Goal: Task Accomplishment & Management: Use online tool/utility

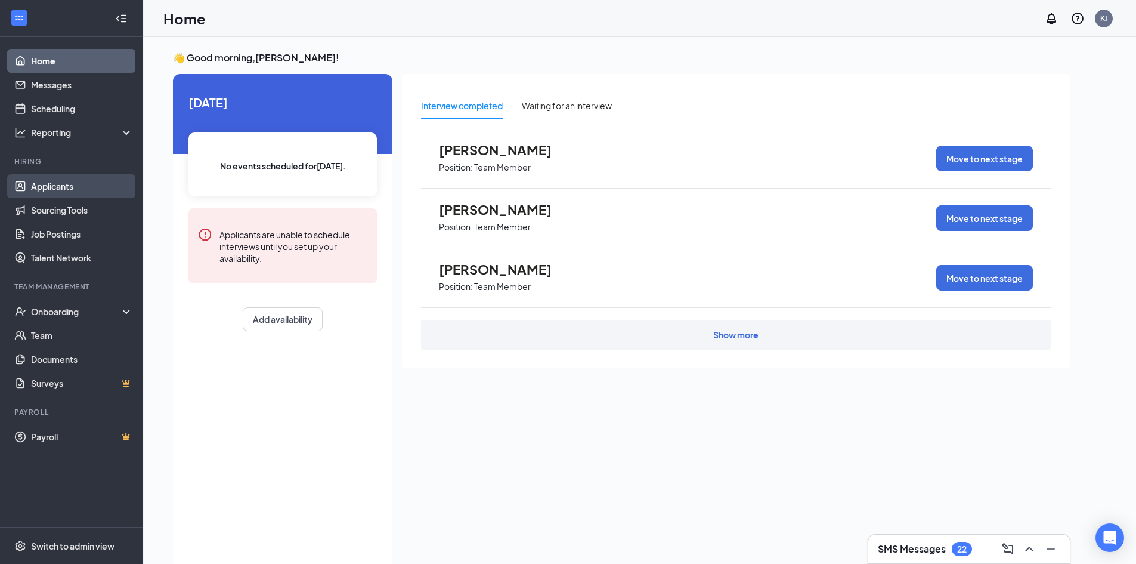
click at [57, 180] on link "Applicants" at bounding box center [82, 186] width 102 height 24
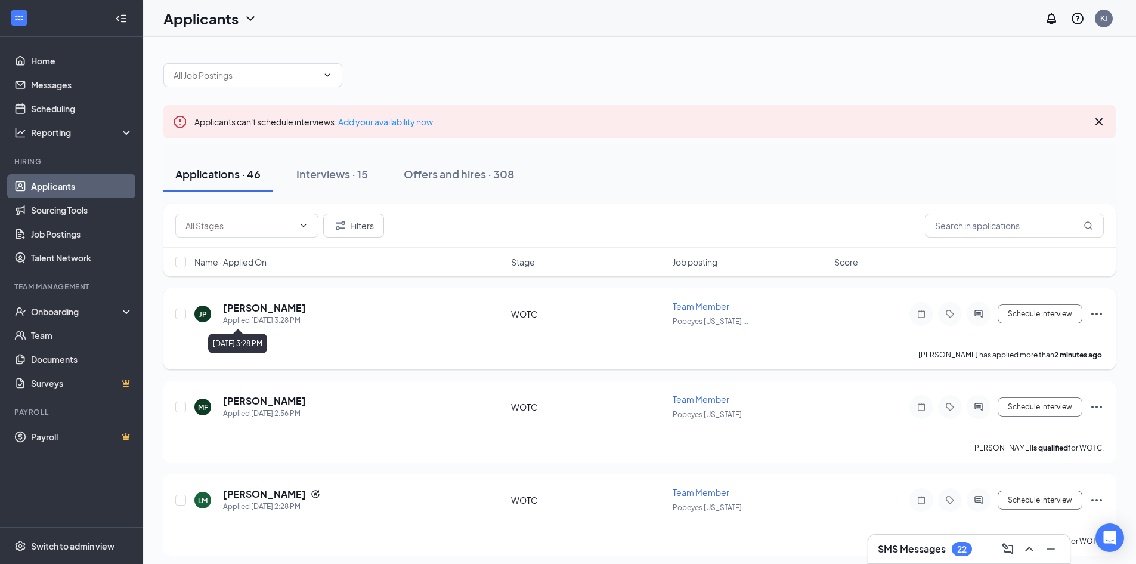
click at [267, 314] on div "Applied [DATE] 3:28 PM" at bounding box center [264, 320] width 83 height 12
click at [245, 310] on h5 "[PERSON_NAME]" at bounding box center [264, 307] width 83 height 13
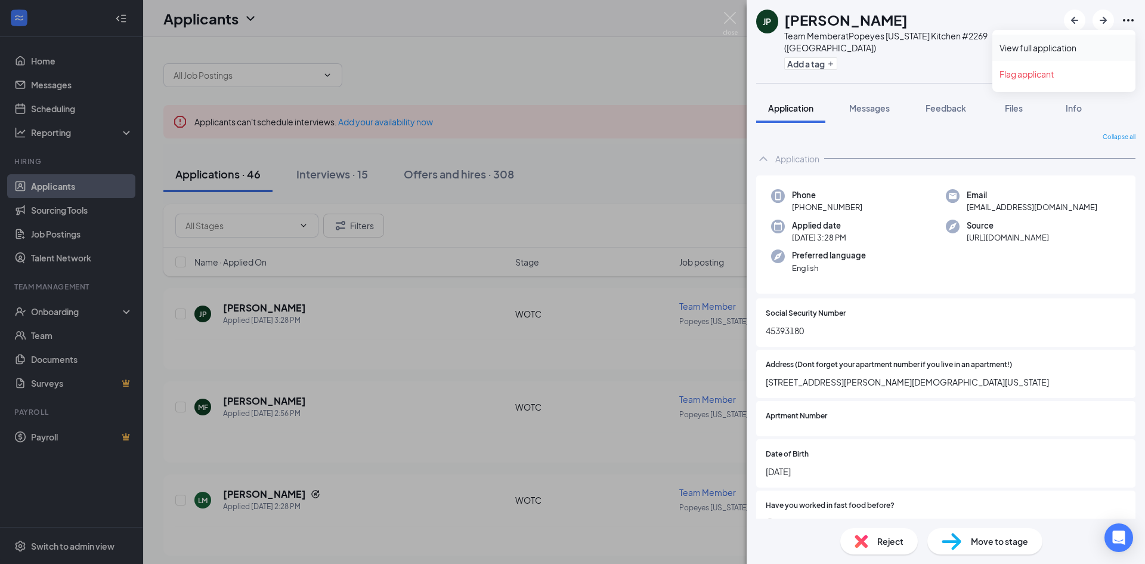
click at [1059, 45] on link "View full application" at bounding box center [1064, 48] width 129 height 12
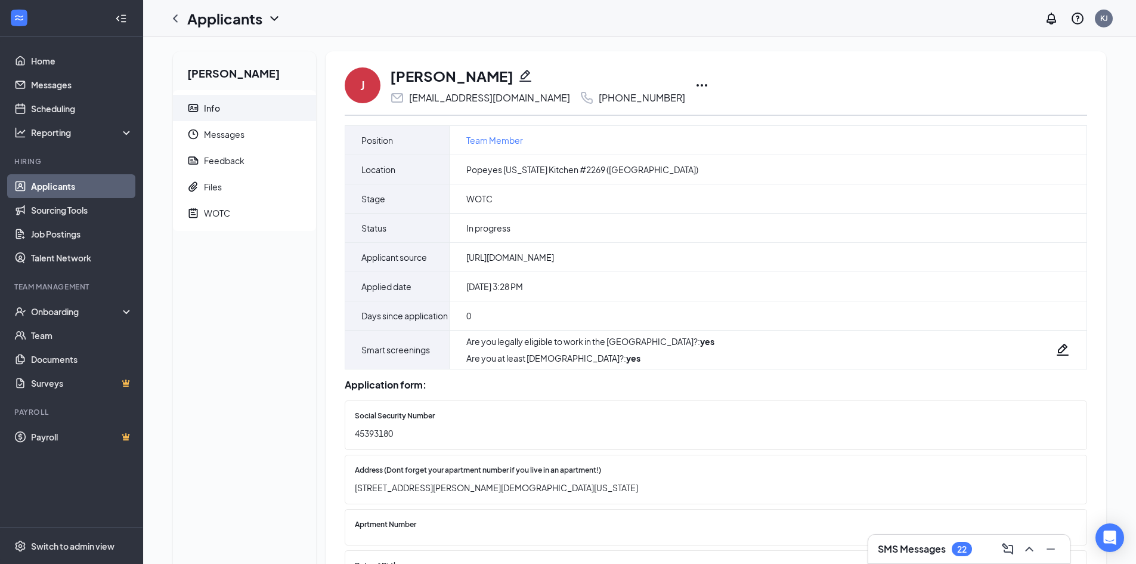
click at [695, 84] on icon "Ellipses" at bounding box center [702, 85] width 14 height 14
click at [682, 367] on p "Print applicant" at bounding box center [714, 363] width 103 height 12
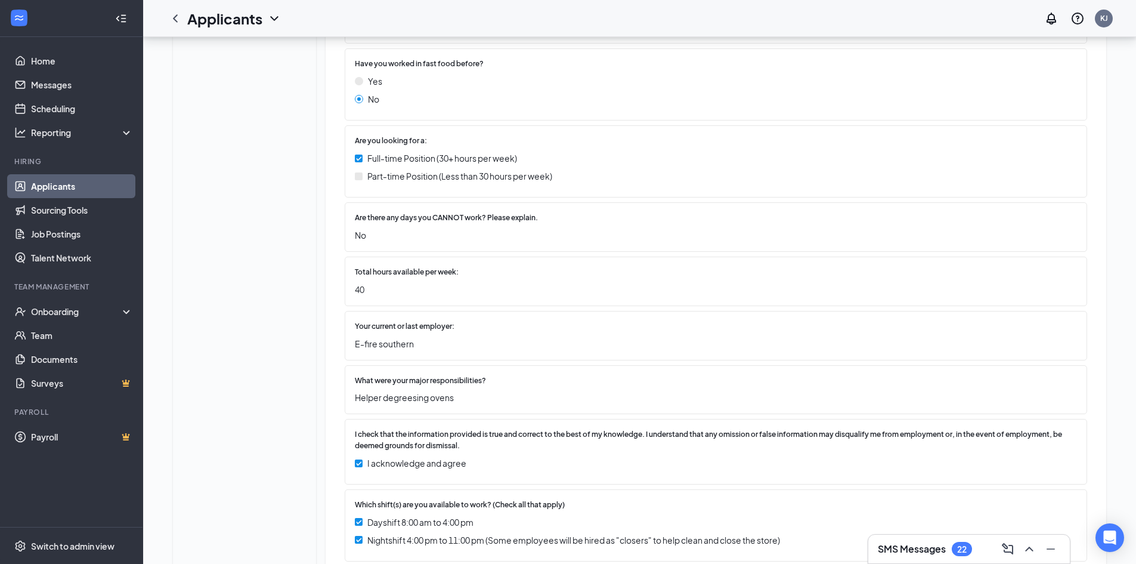
scroll to position [531, 0]
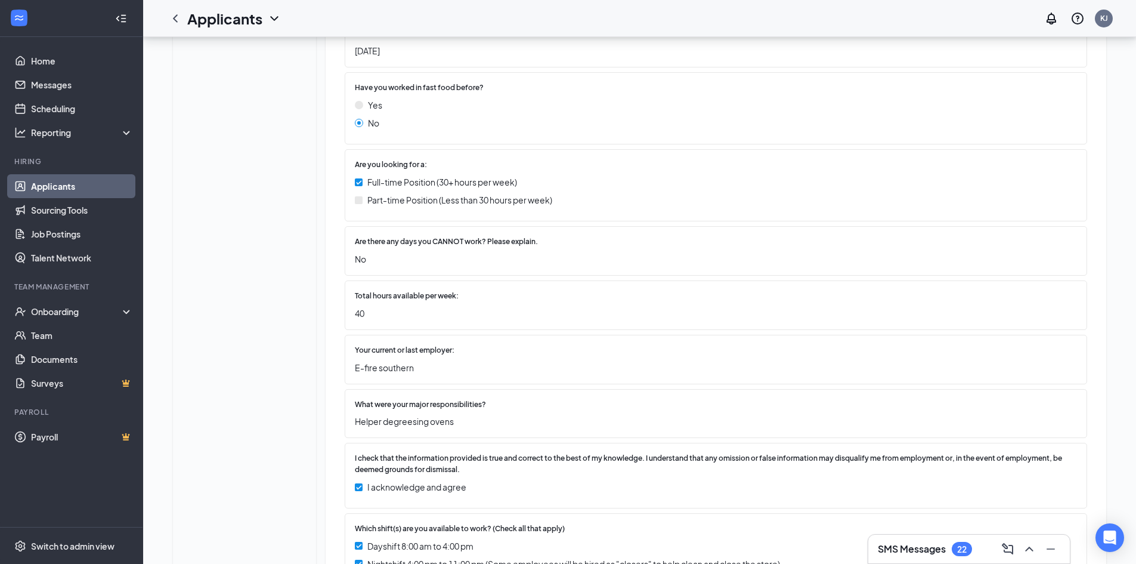
click at [61, 186] on link "Applicants" at bounding box center [82, 186] width 102 height 24
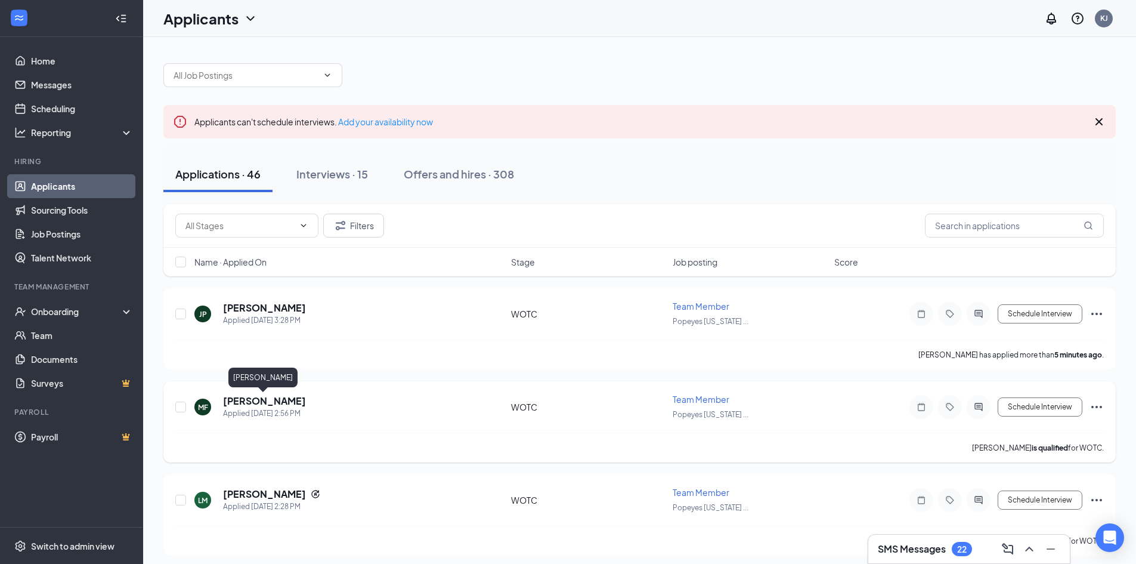
click at [273, 401] on h5 "[PERSON_NAME]" at bounding box center [264, 400] width 83 height 13
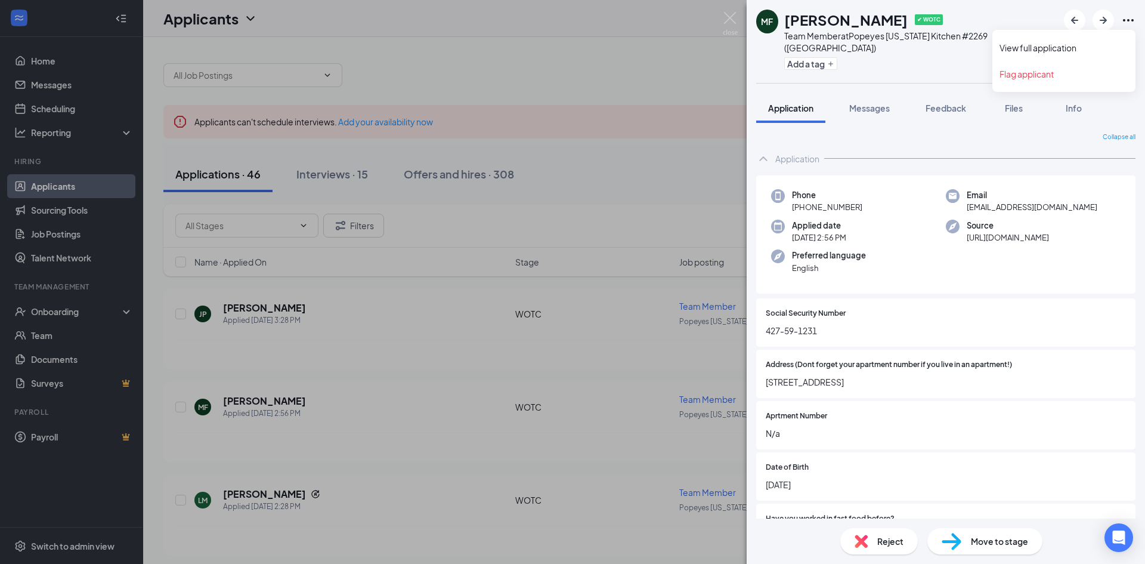
click at [1133, 20] on icon "Ellipses" at bounding box center [1128, 20] width 11 height 2
click at [1053, 44] on link "View full application" at bounding box center [1064, 48] width 129 height 12
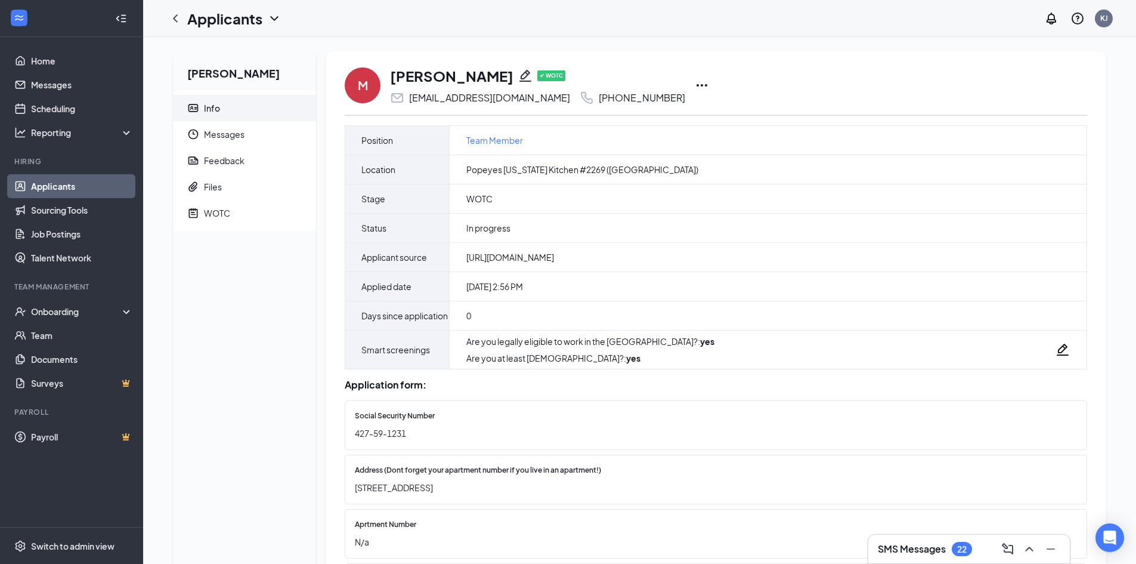
click at [695, 85] on icon "Ellipses" at bounding box center [702, 85] width 14 height 14
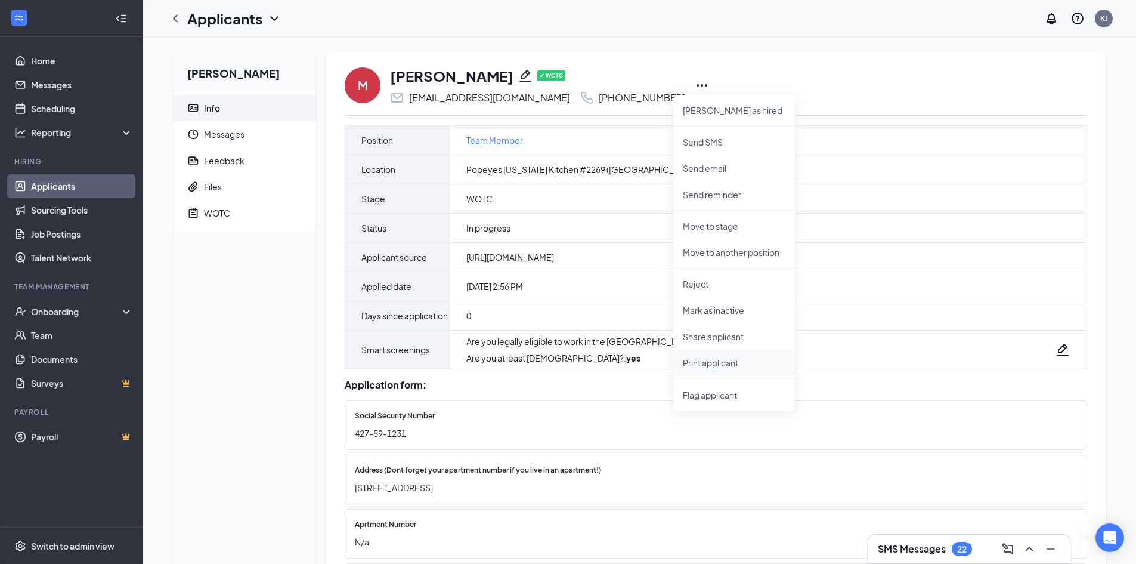
click at [721, 365] on p "Print applicant" at bounding box center [734, 363] width 103 height 12
